Goal: Task Accomplishment & Management: Use online tool/utility

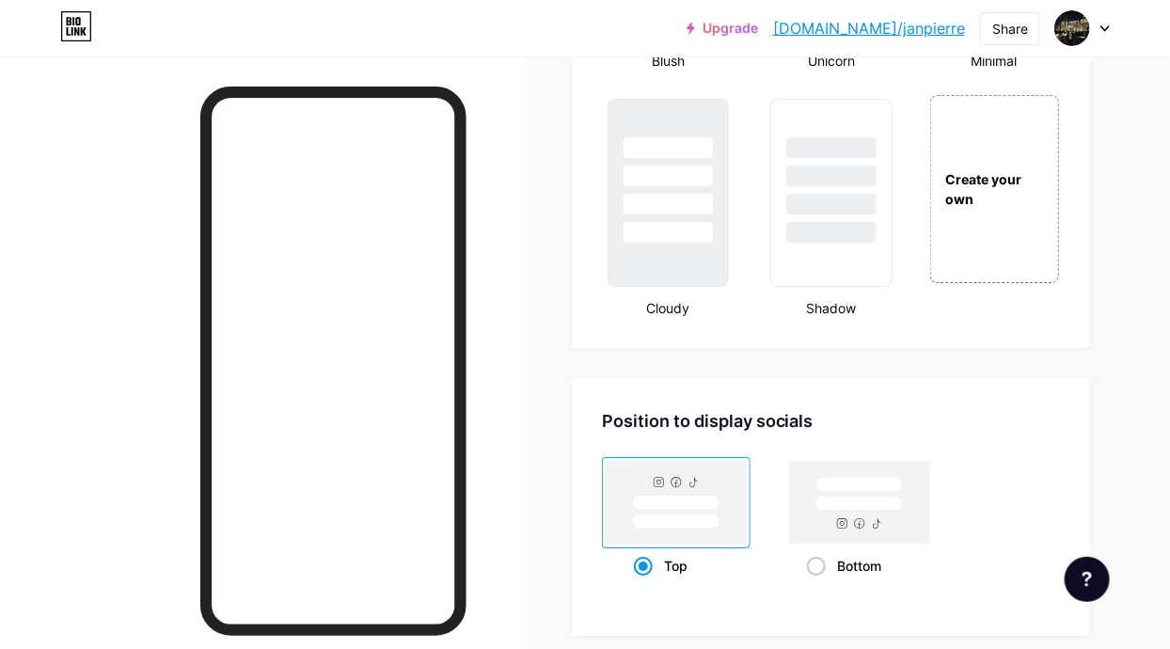
scroll to position [2192, 0]
click at [1025, 271] on div "Create your own" at bounding box center [995, 191] width 134 height 194
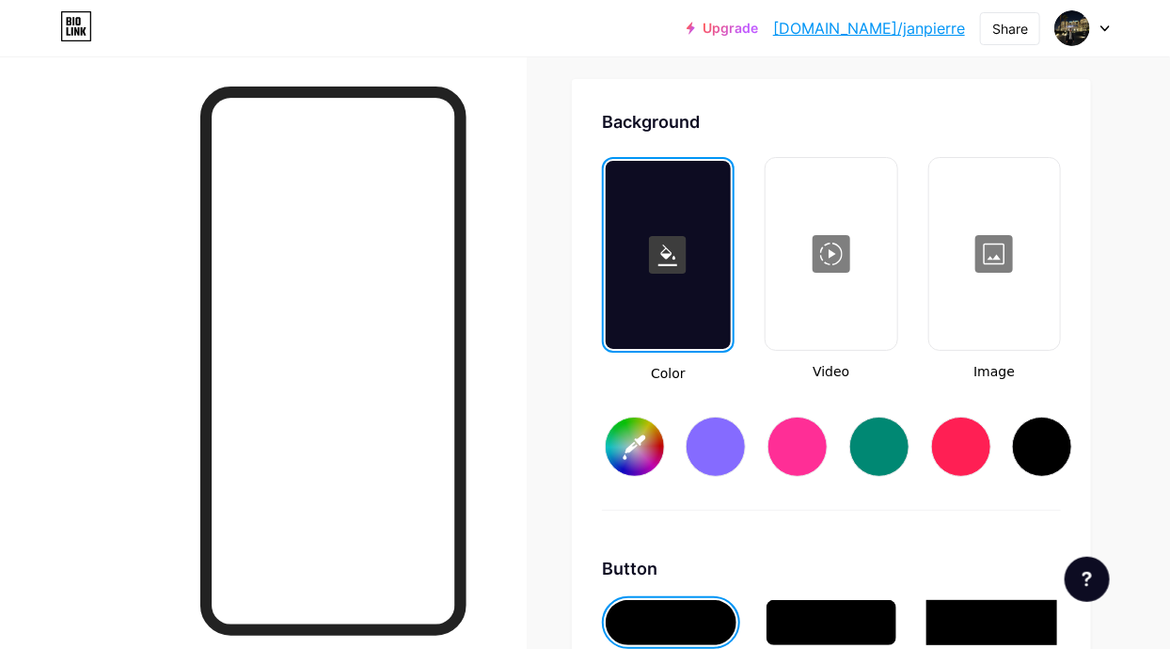
type input "#ffffff"
type input "#000000"
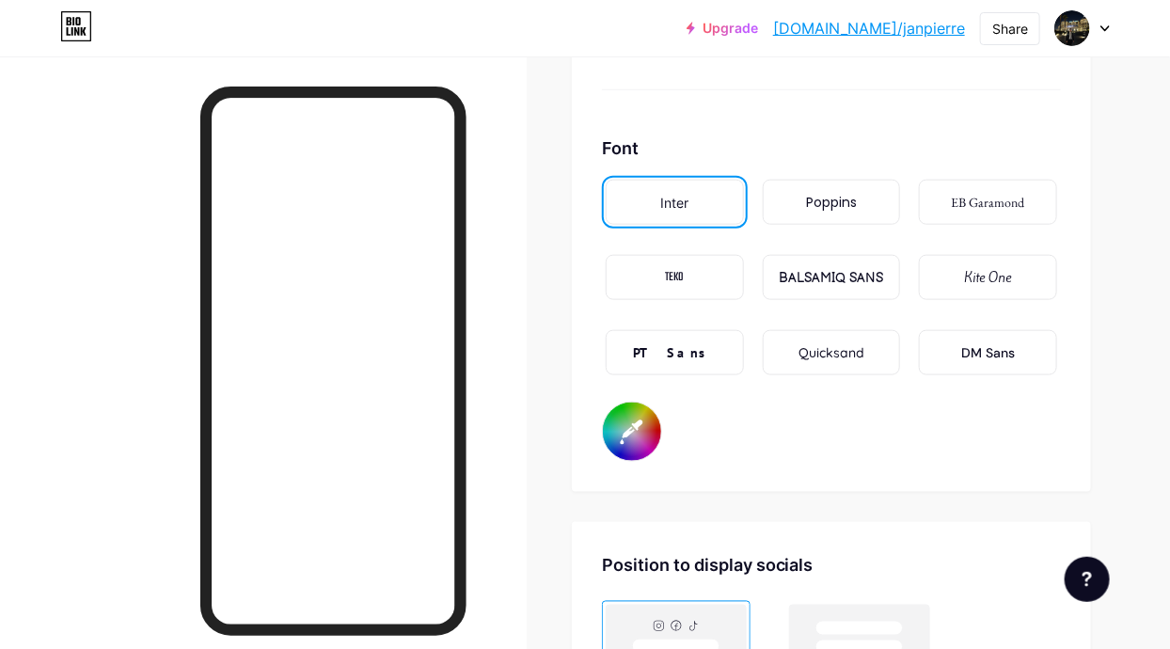
scroll to position [3252, 0]
click at [683, 291] on div "TEKO" at bounding box center [675, 279] width 138 height 45
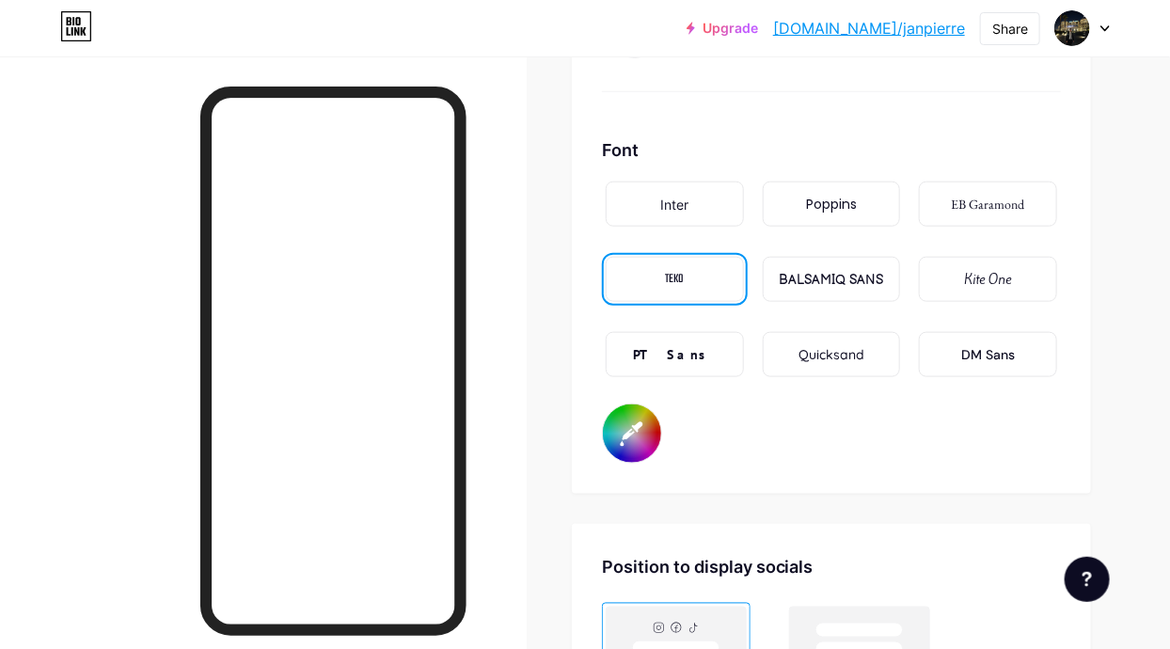
click at [868, 273] on div "BALSAMIQ SANS" at bounding box center [831, 280] width 104 height 20
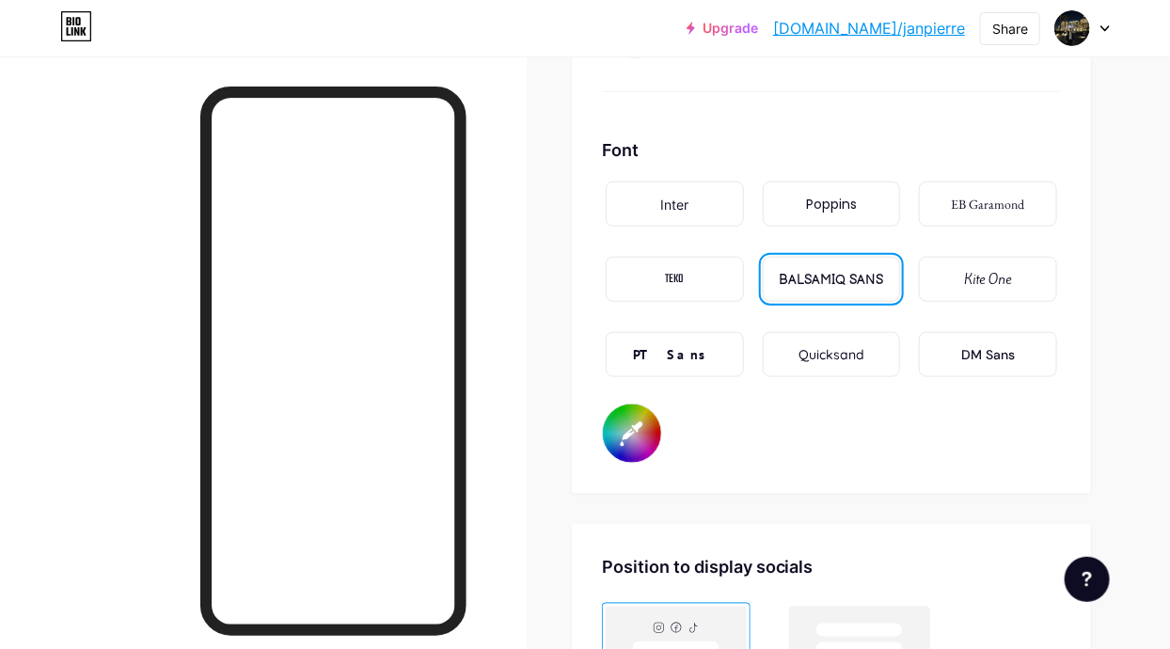
click at [856, 334] on div "Quicksand" at bounding box center [832, 354] width 138 height 45
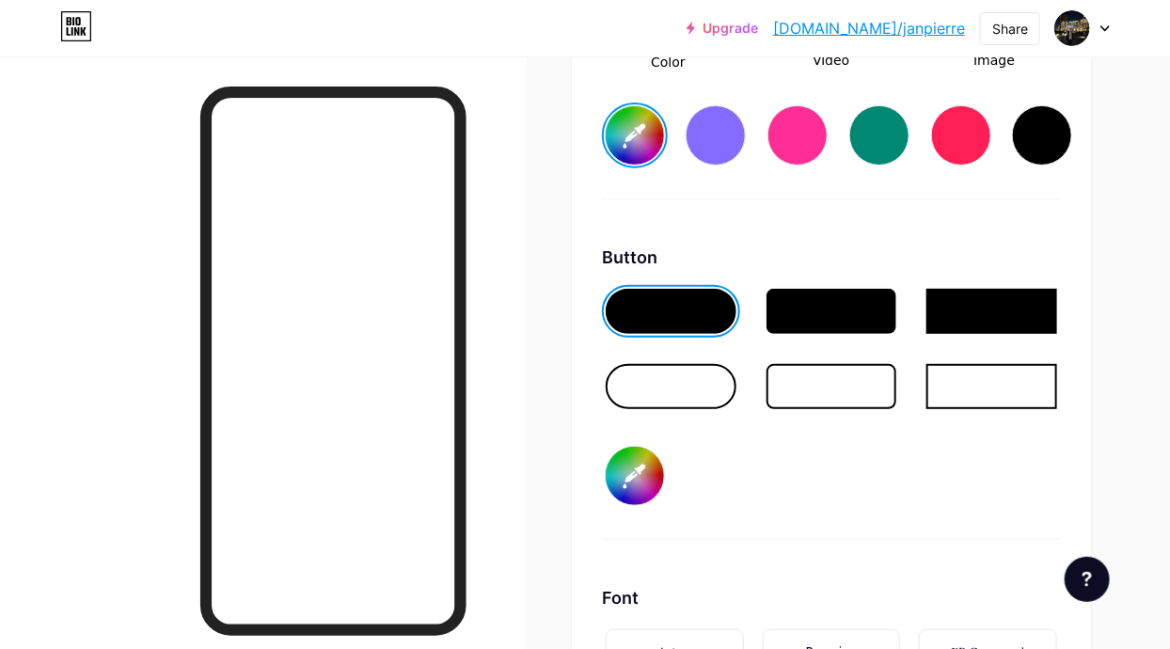
scroll to position [2805, 0]
click at [878, 302] on div at bounding box center [832, 311] width 131 height 45
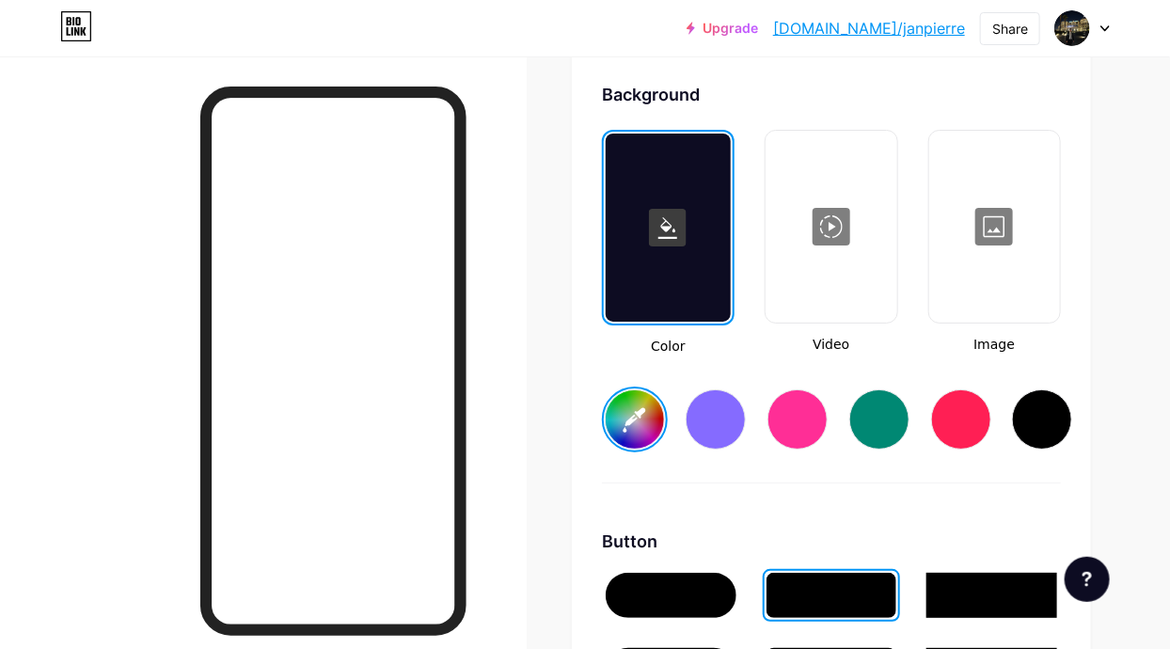
scroll to position [2521, 0]
click at [663, 222] on rect at bounding box center [668, 228] width 38 height 38
click at [717, 399] on div at bounding box center [716, 419] width 60 height 60
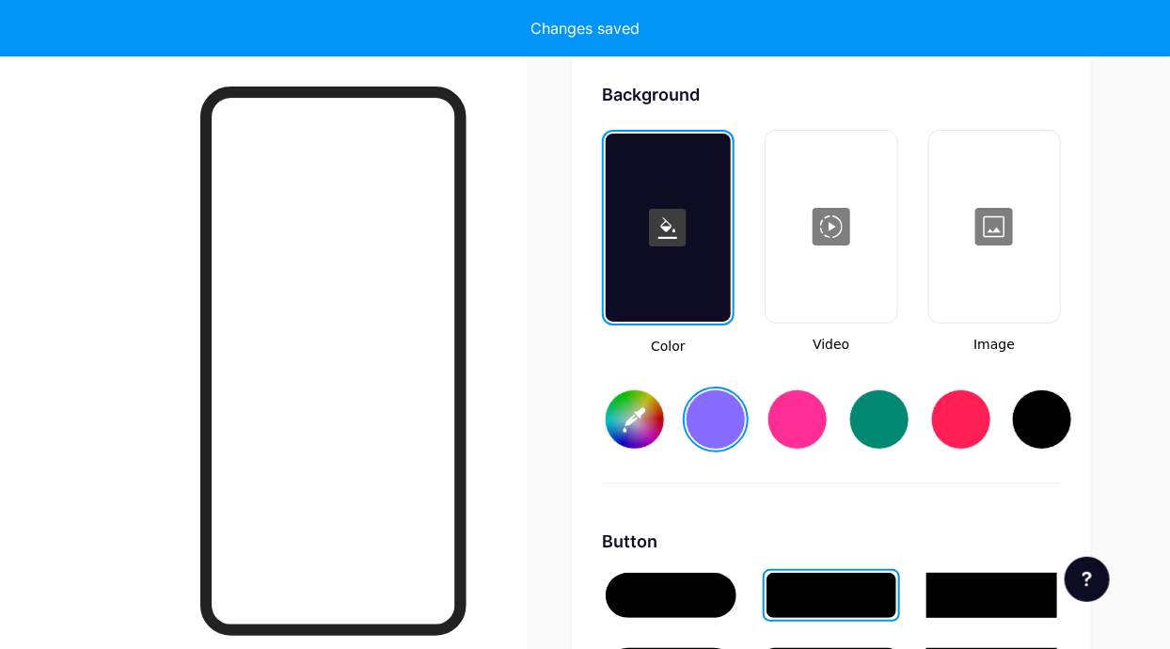
click at [1024, 404] on div at bounding box center [1042, 419] width 60 height 60
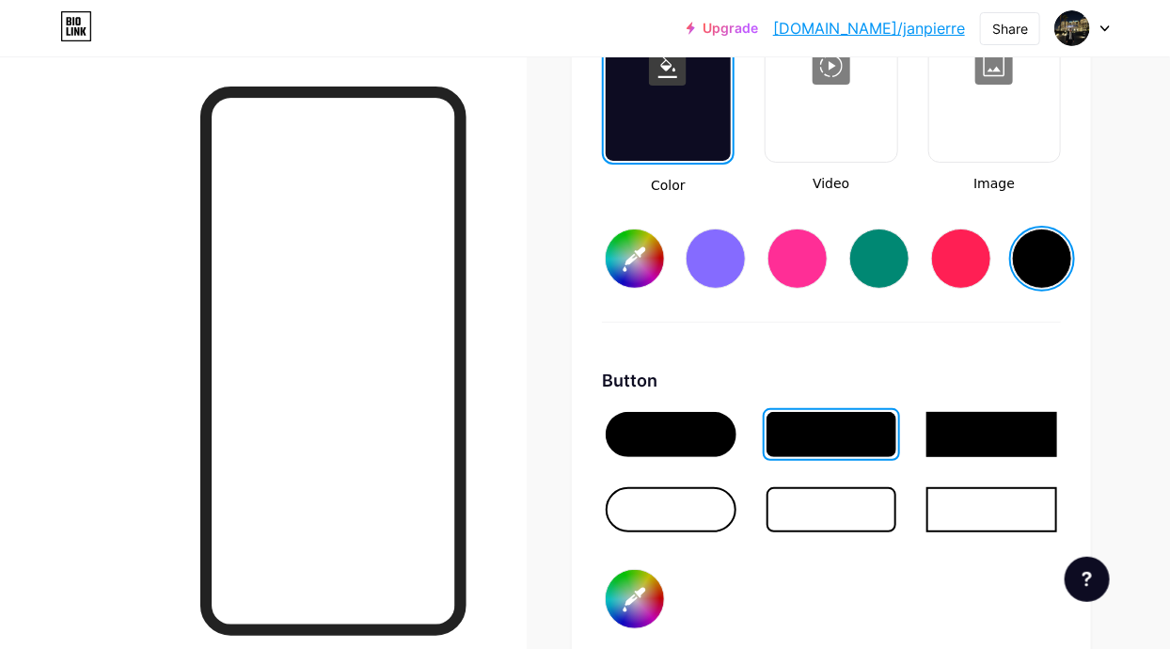
scroll to position [2682, 0]
click at [1010, 499] on div at bounding box center [991, 509] width 131 height 45
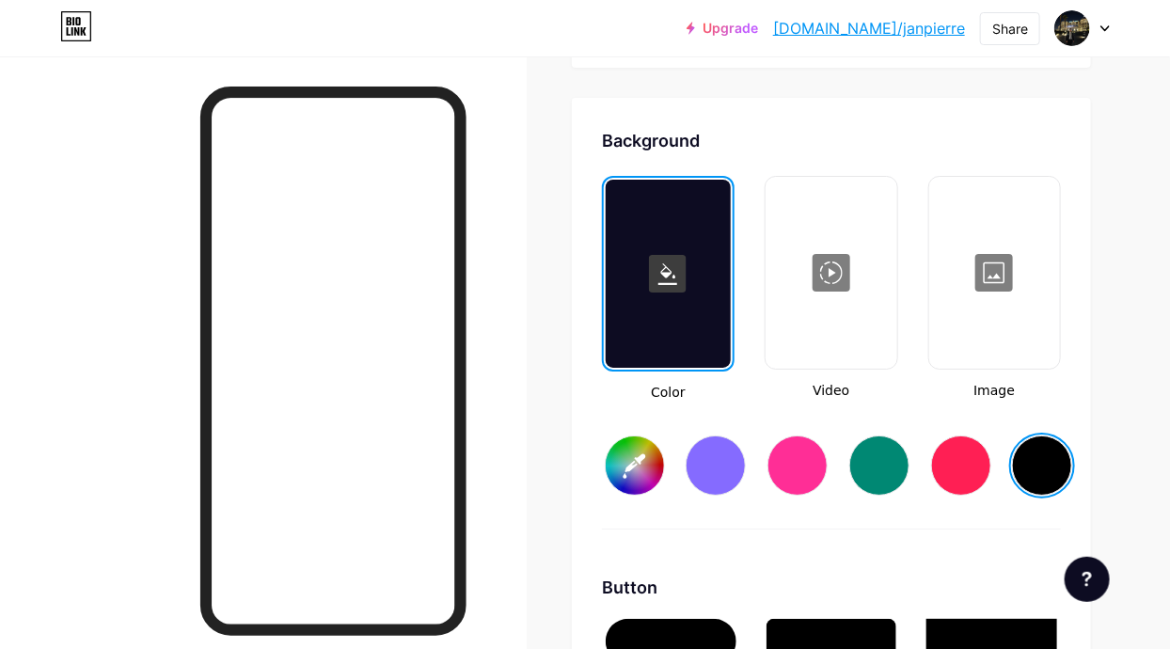
scroll to position [2476, 0]
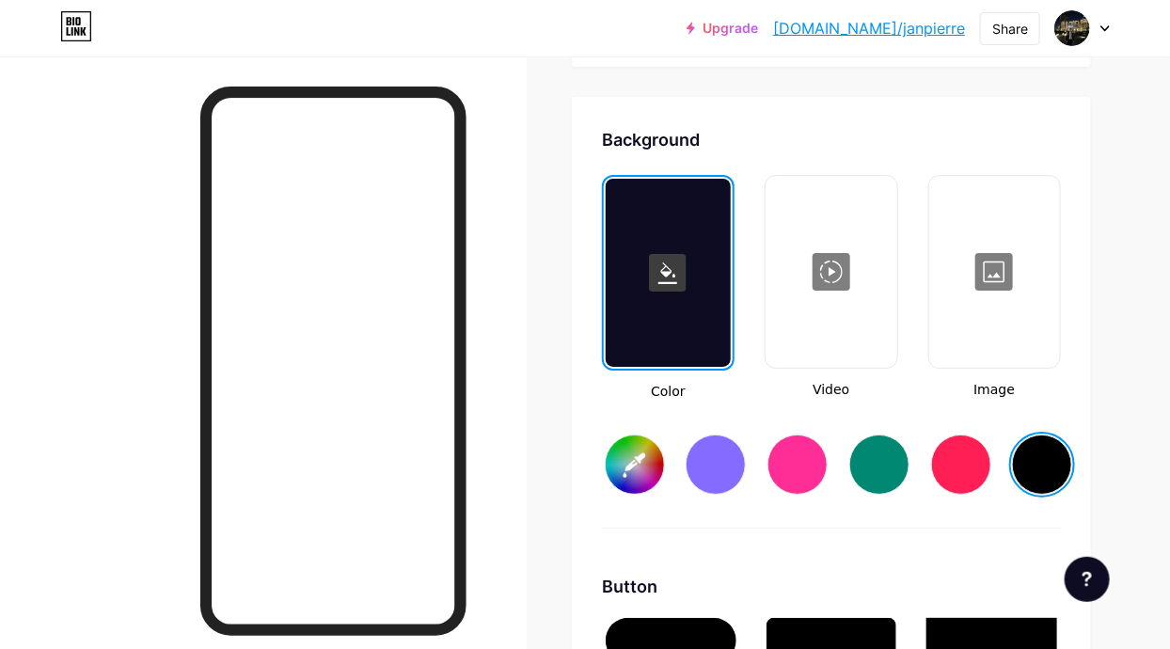
click at [626, 461] on input "#000000" at bounding box center [635, 464] width 58 height 58
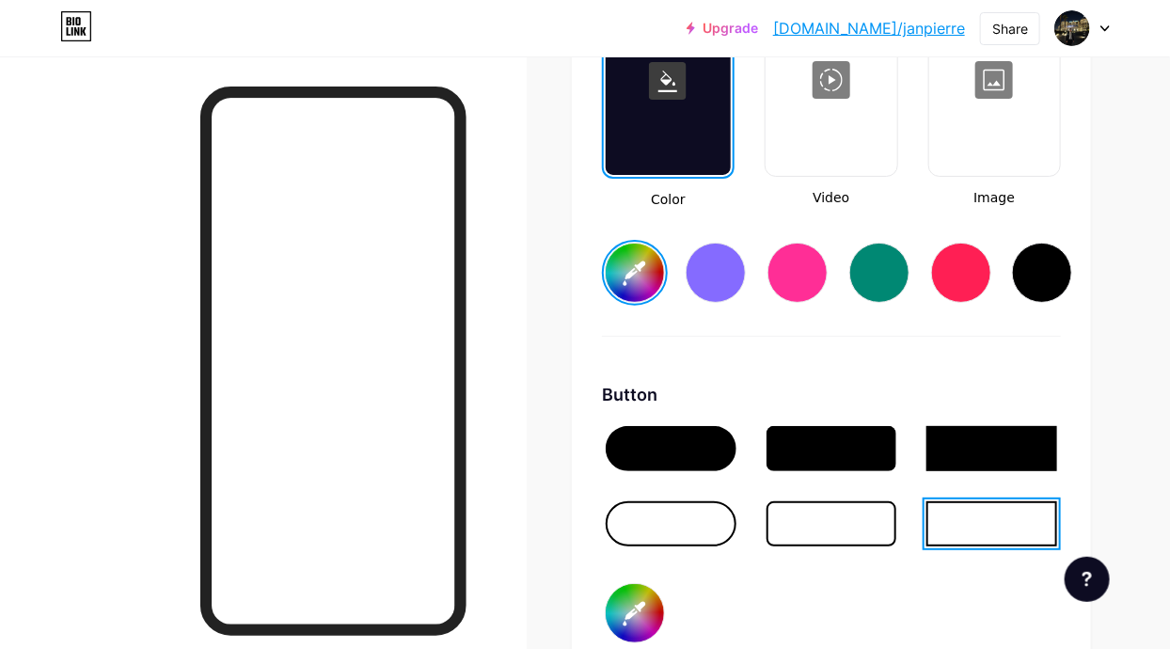
scroll to position [2757, 0]
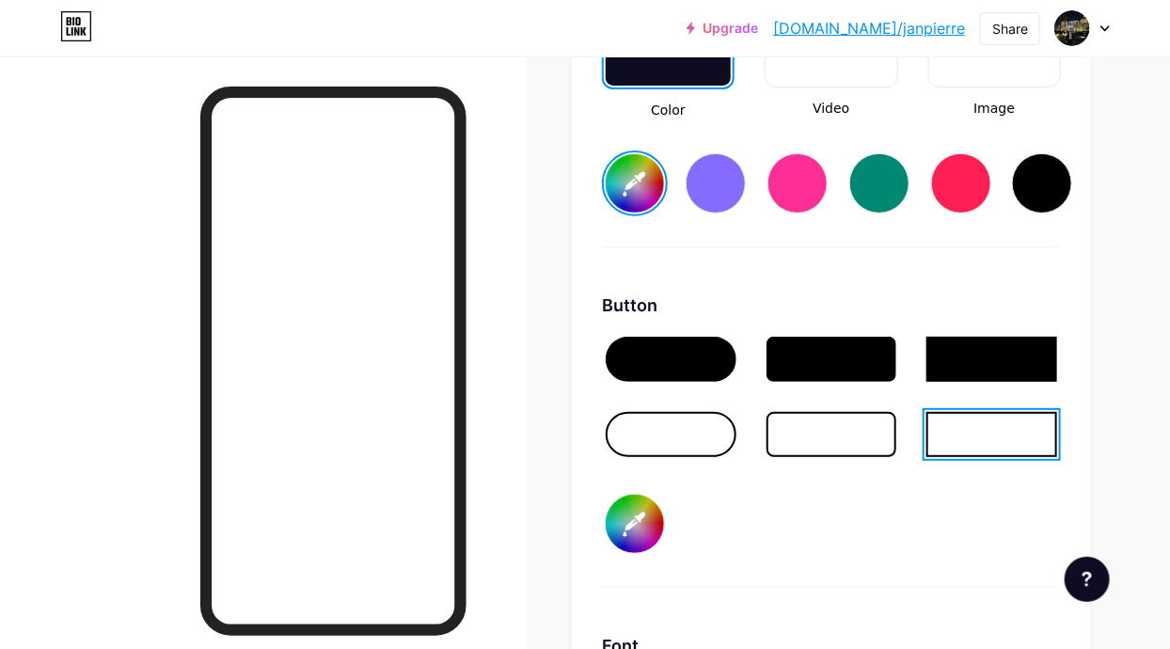
click at [1036, 354] on div at bounding box center [991, 359] width 131 height 45
click at [831, 344] on div at bounding box center [832, 359] width 131 height 45
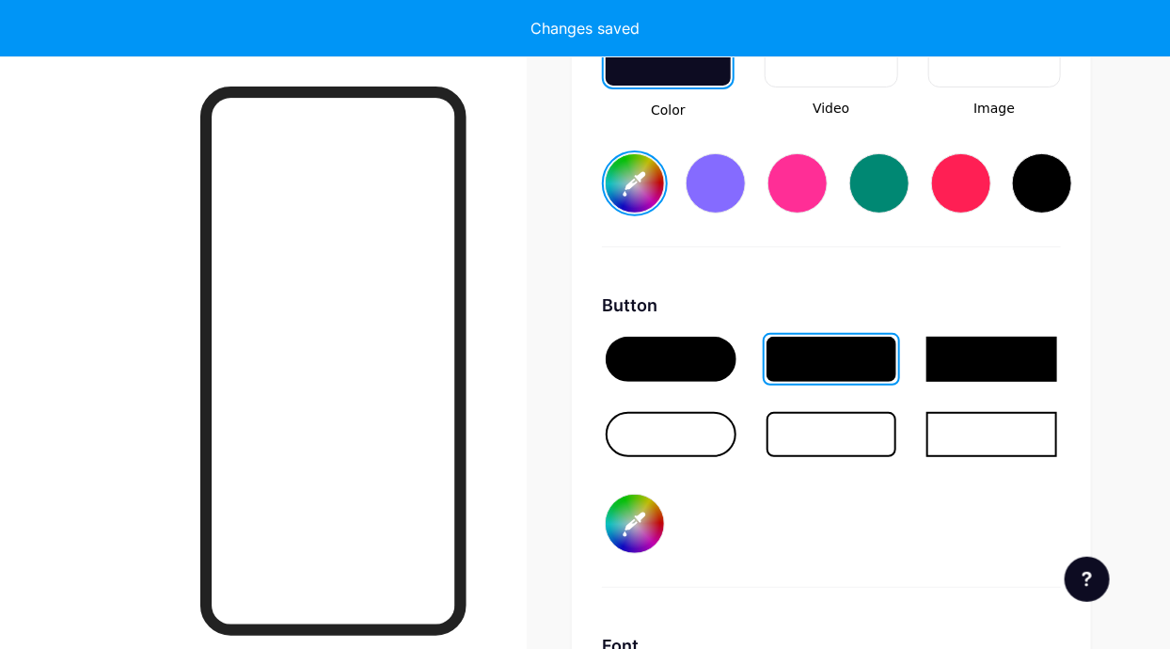
type input "#ffffff"
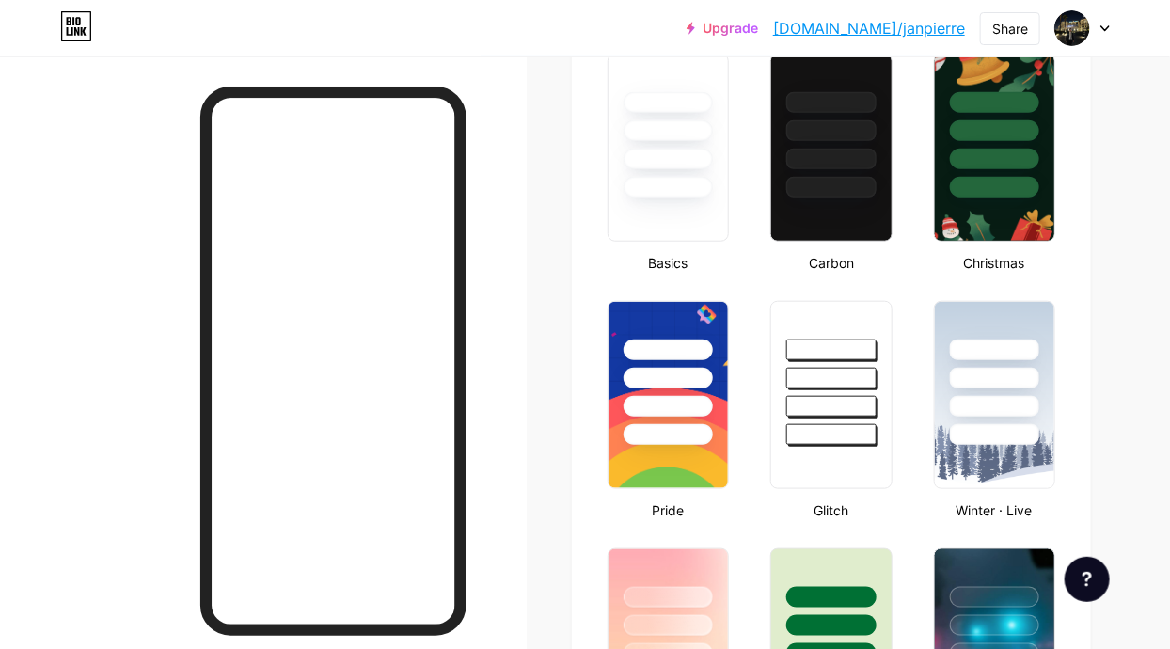
scroll to position [0, 0]
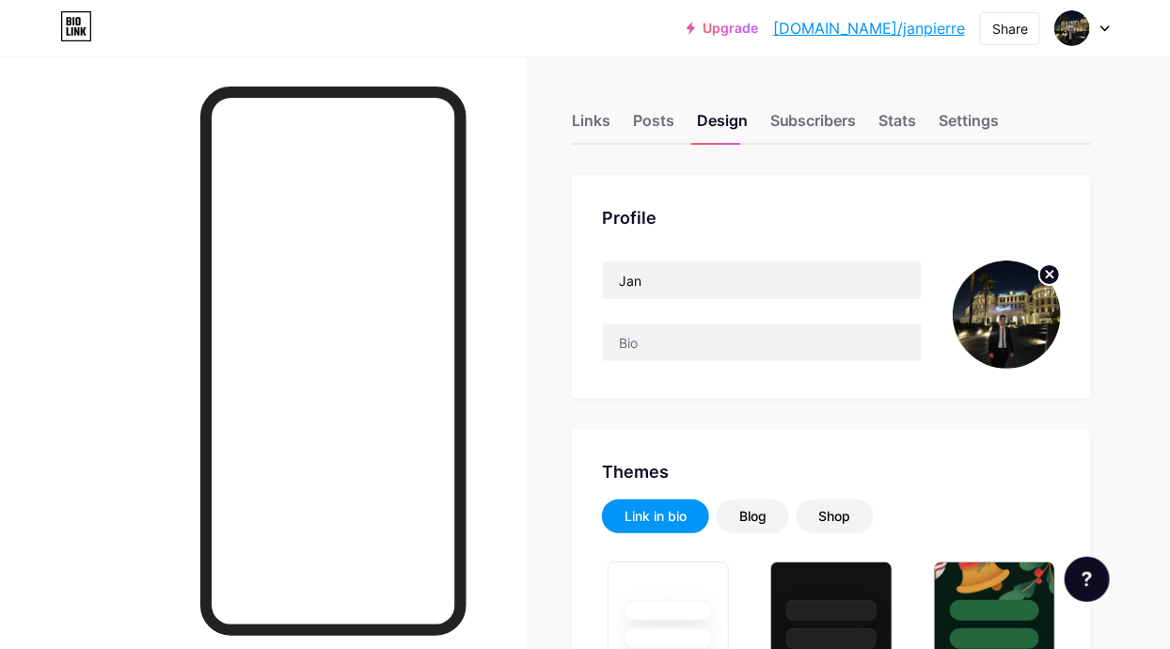
click at [63, 33] on icon at bounding box center [76, 26] width 32 height 30
